Goal: Understand process/instructions

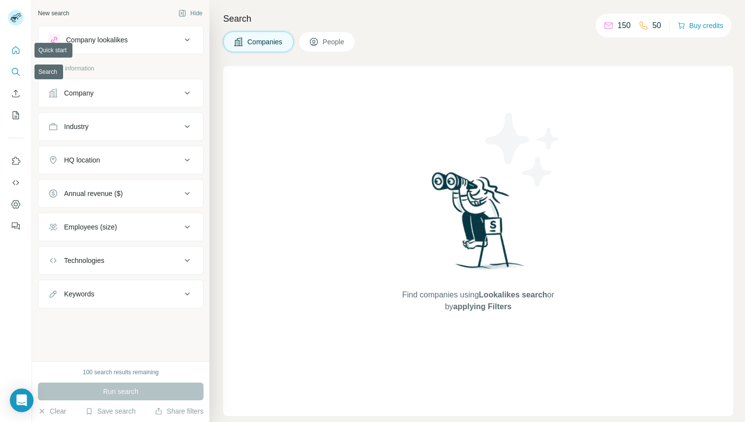
click at [18, 48] on icon "Quick start" at bounding box center [15, 49] width 7 height 7
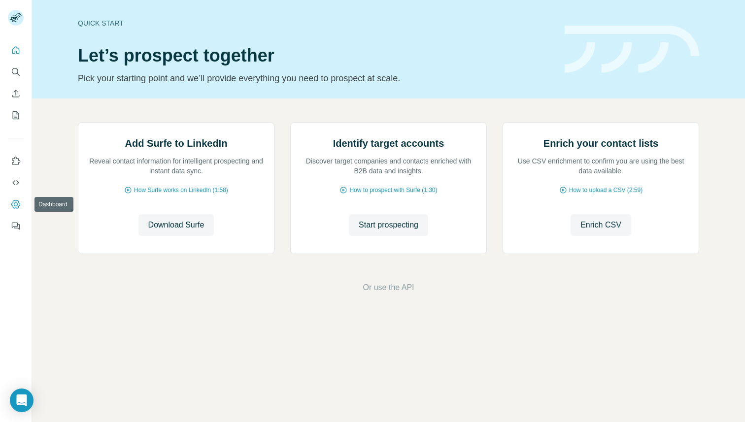
click at [15, 210] on button "Dashboard" at bounding box center [16, 205] width 16 height 18
